Goal: Contribute content

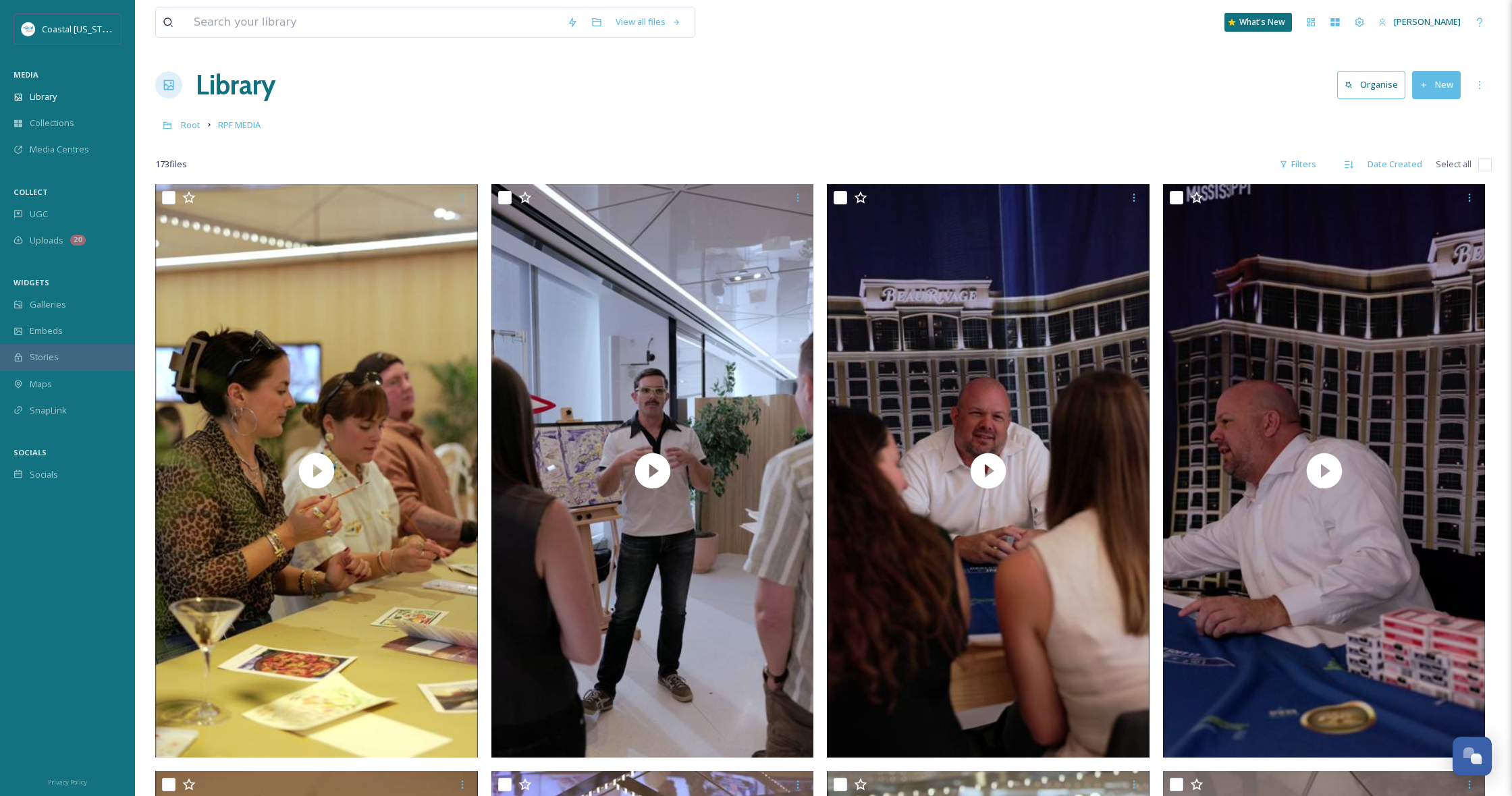
click at [1438, 85] on button "New" at bounding box center [1436, 84] width 49 height 27
click at [1412, 170] on span "Folder" at bounding box center [1420, 169] width 26 height 13
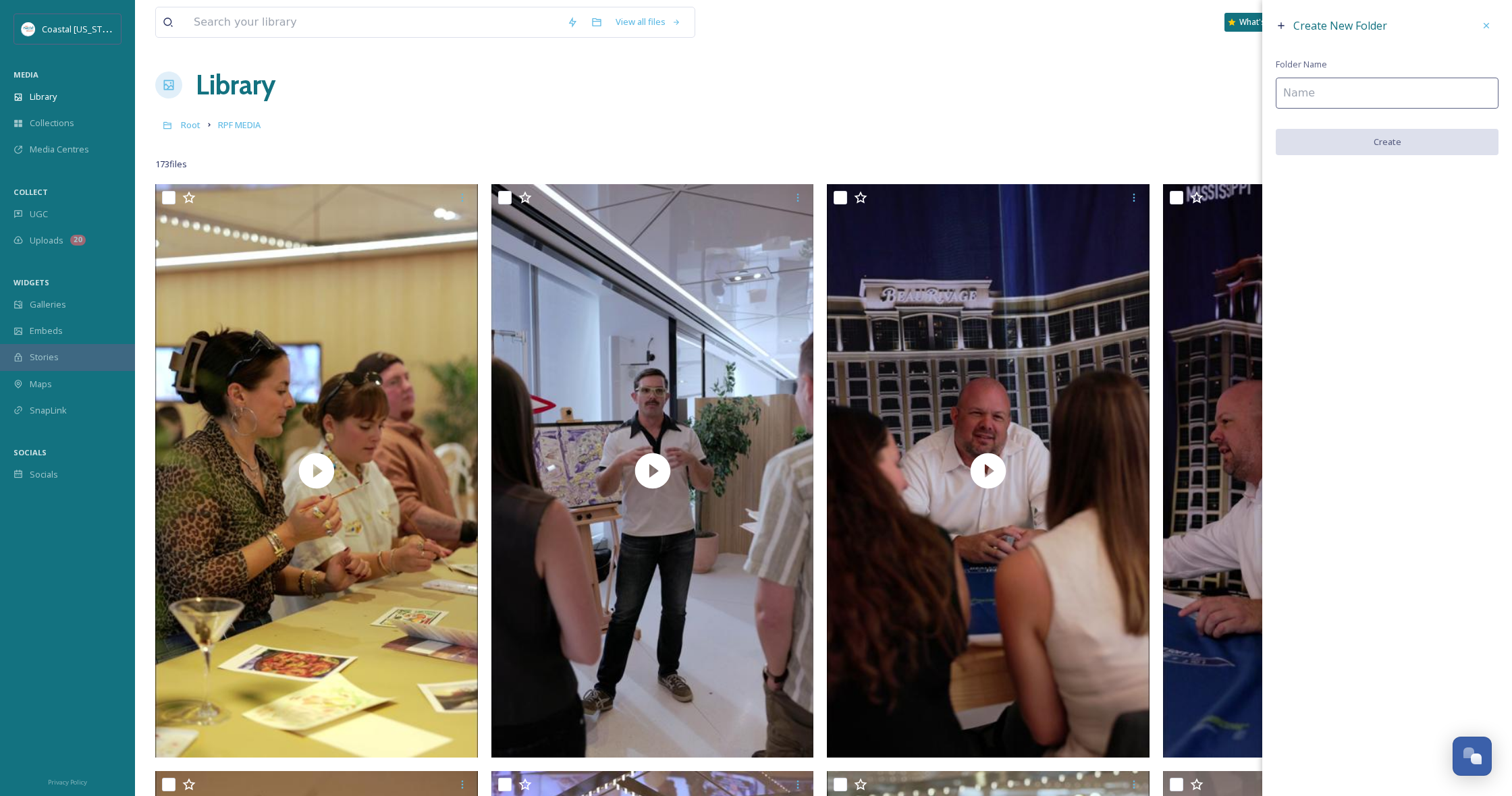
click at [1353, 90] on input at bounding box center [1387, 93] width 223 height 31
type input "[GEOGRAPHIC_DATA]"
click at [1398, 140] on button "Create" at bounding box center [1387, 142] width 223 height 27
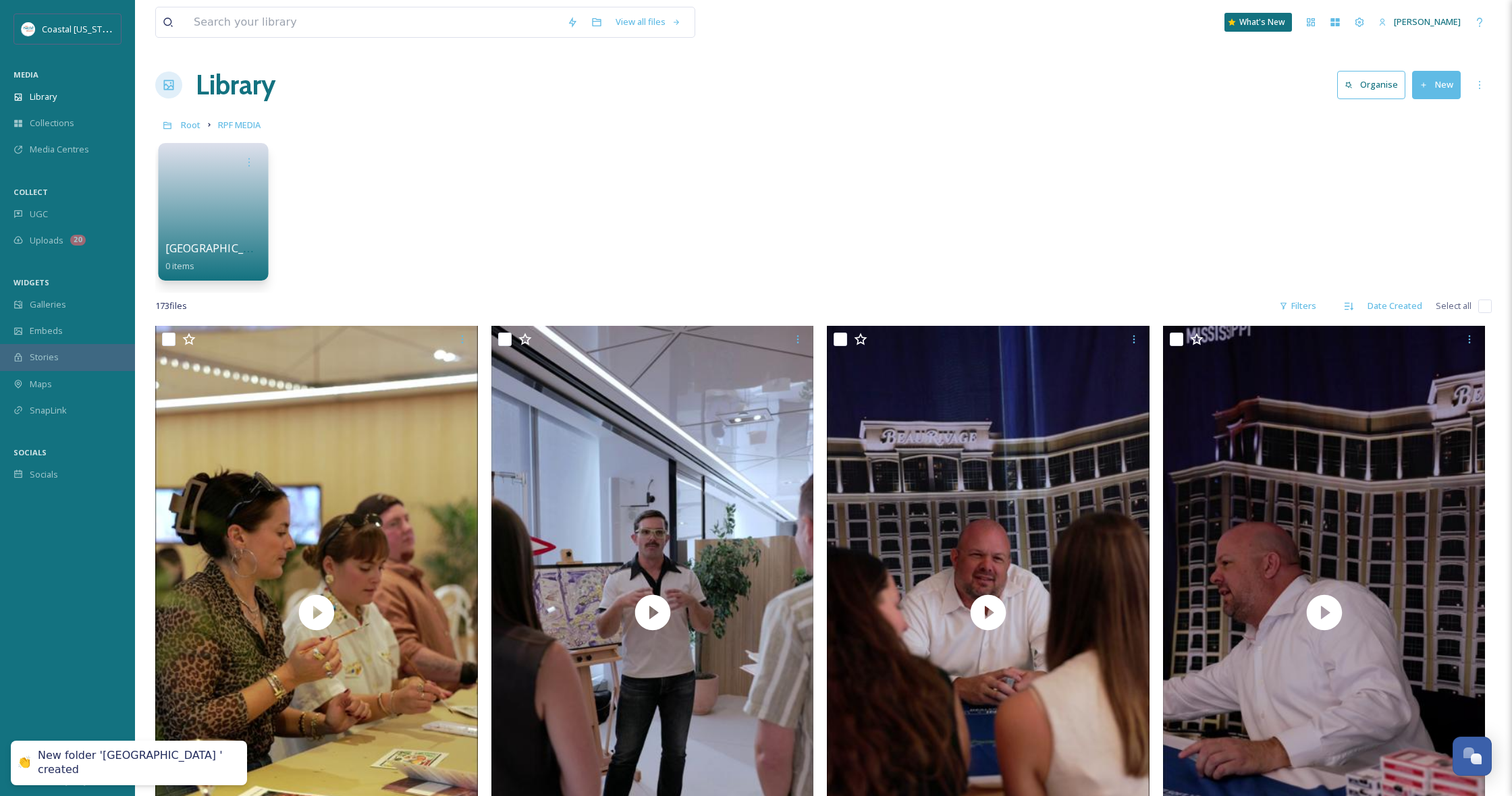
drag, startPoint x: 223, startPoint y: 198, endPoint x: 230, endPoint y: 198, distance: 7.0
click at [224, 198] on link at bounding box center [213, 207] width 96 height 65
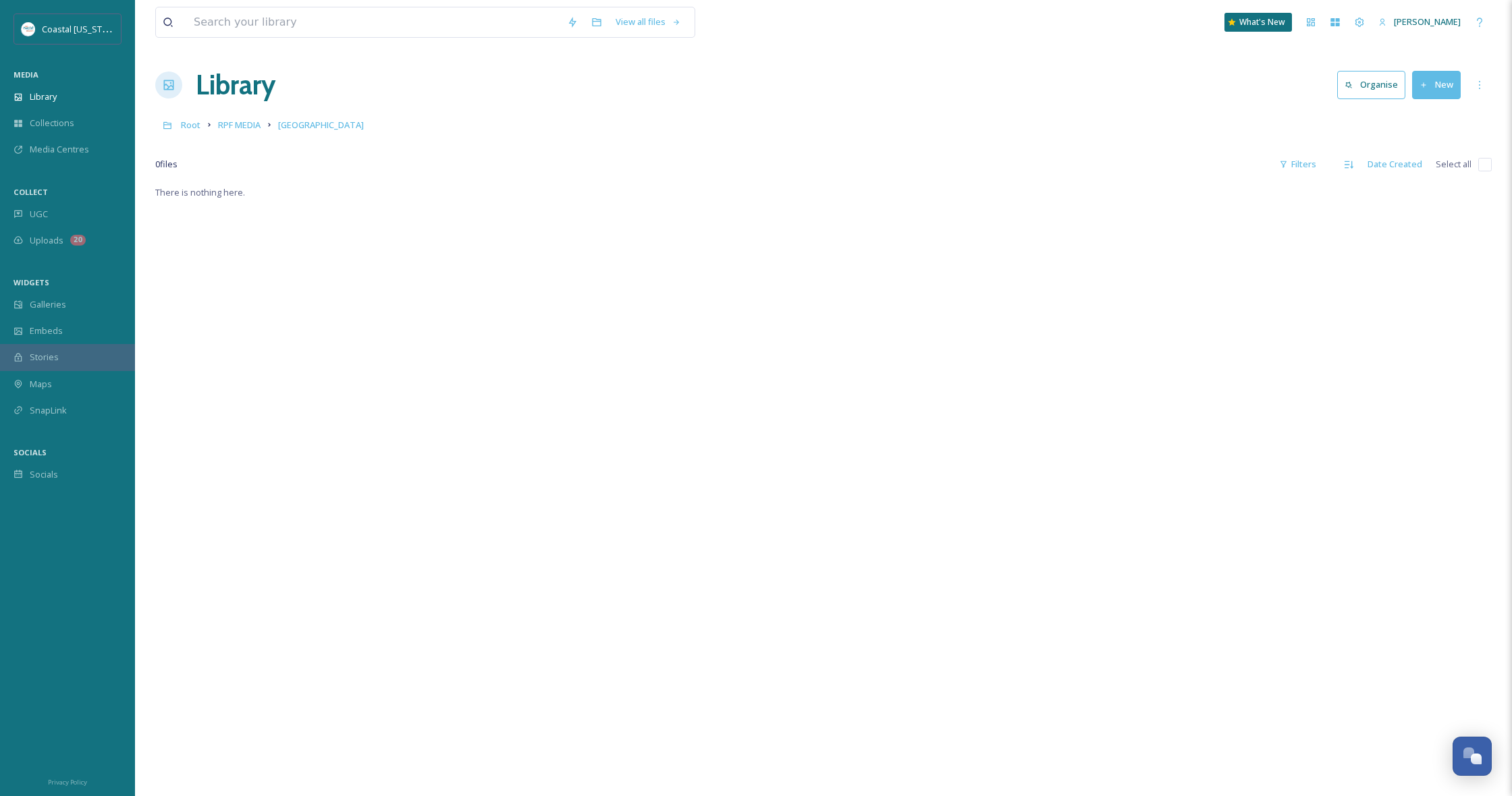
click at [1436, 85] on button "New" at bounding box center [1436, 84] width 49 height 27
click at [1412, 119] on span "File Upload" at bounding box center [1430, 116] width 45 height 13
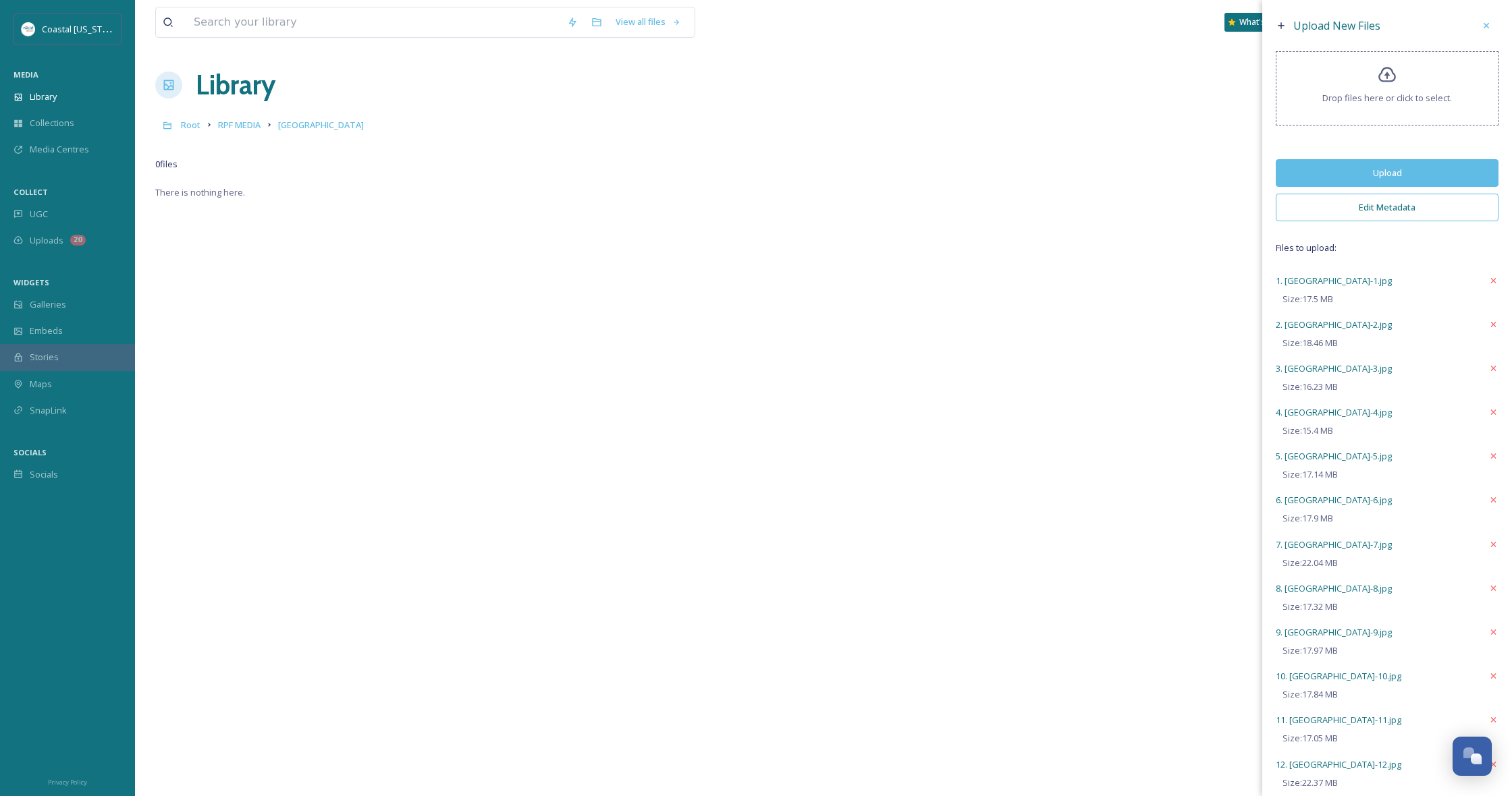
click at [1385, 184] on button "Upload" at bounding box center [1387, 173] width 223 height 27
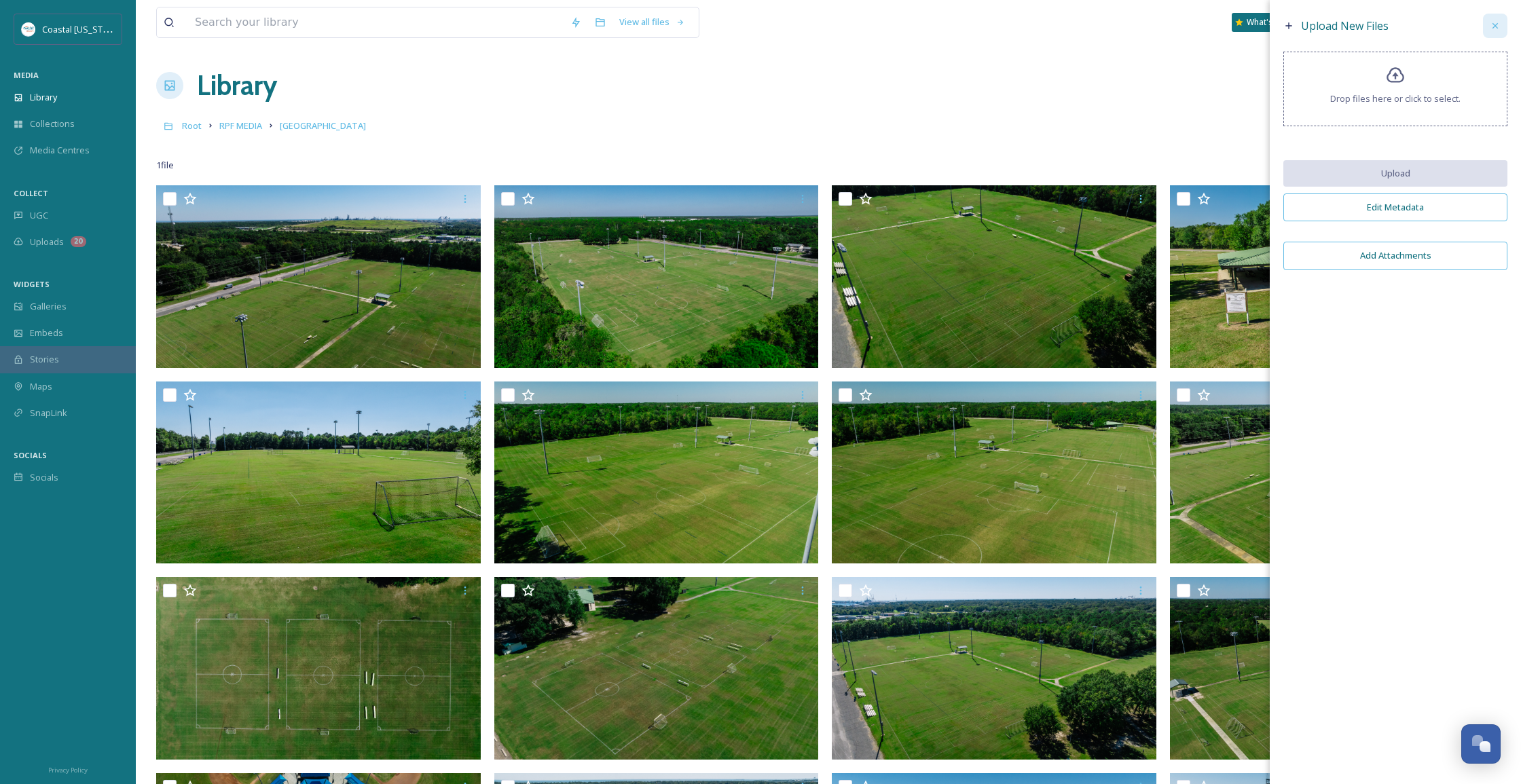
click at [1493, 29] on icon at bounding box center [1495, 26] width 11 height 11
